Goal: Navigation & Orientation: Find specific page/section

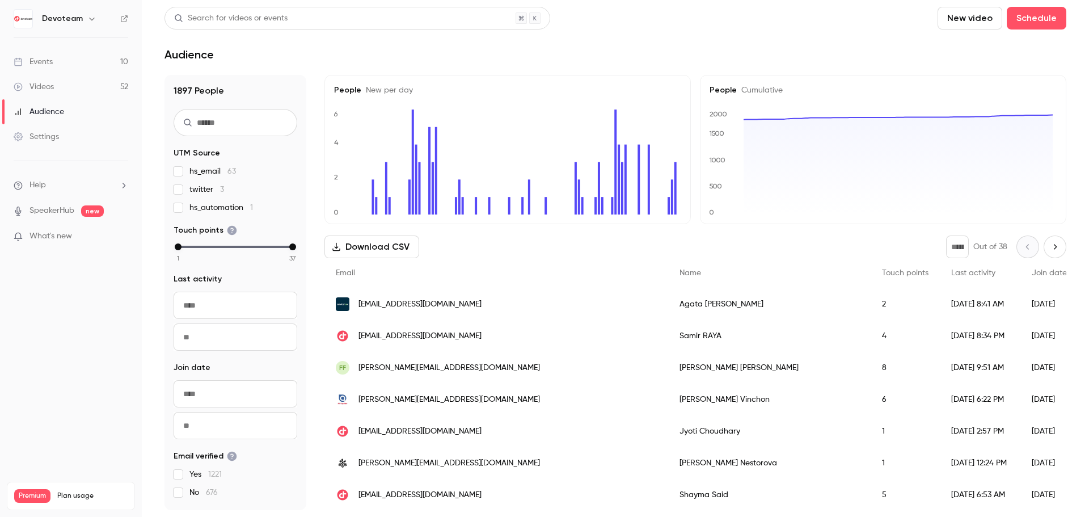
click at [70, 65] on link "Events 10" at bounding box center [71, 61] width 142 height 25
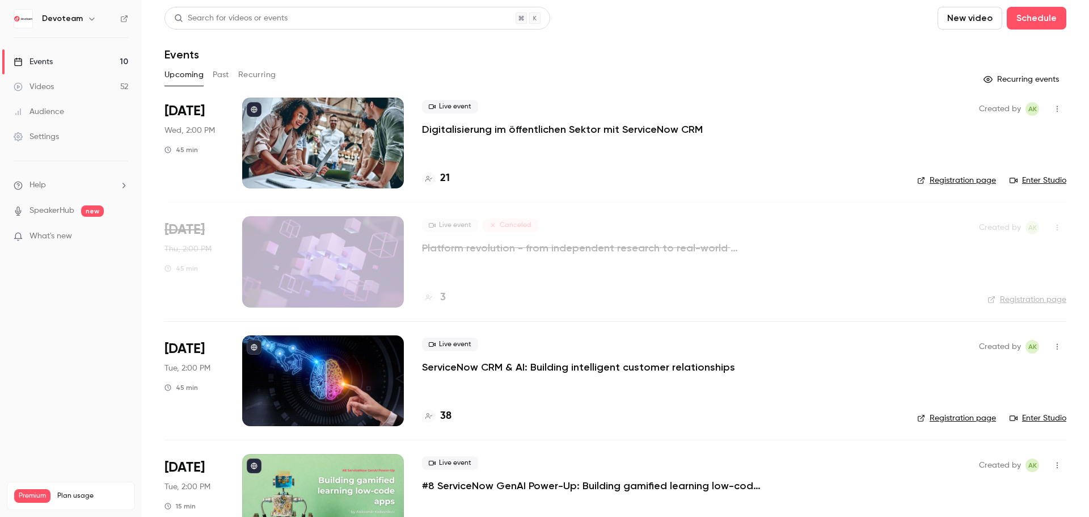
click at [443, 180] on h4 "21" at bounding box center [445, 178] width 10 height 15
